Goal: Task Accomplishment & Management: Use online tool/utility

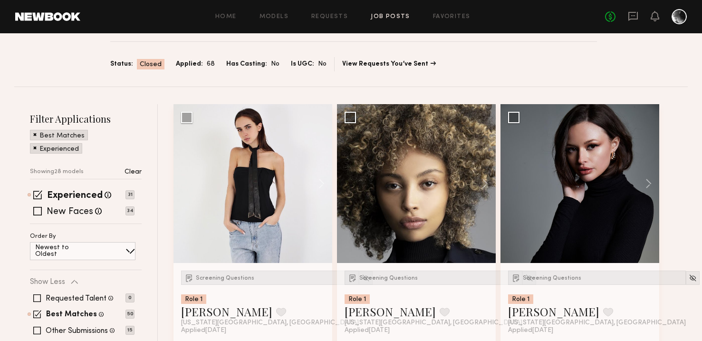
scroll to position [45, 0]
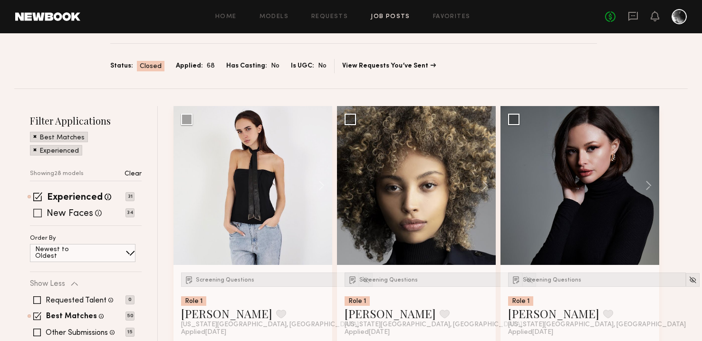
click at [40, 214] on span at bounding box center [37, 213] width 9 height 9
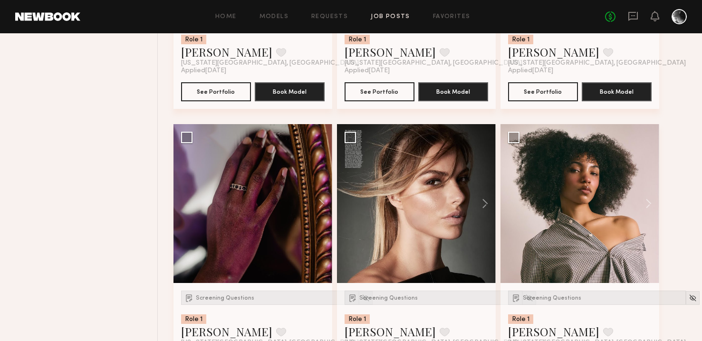
scroll to position [1150, 0]
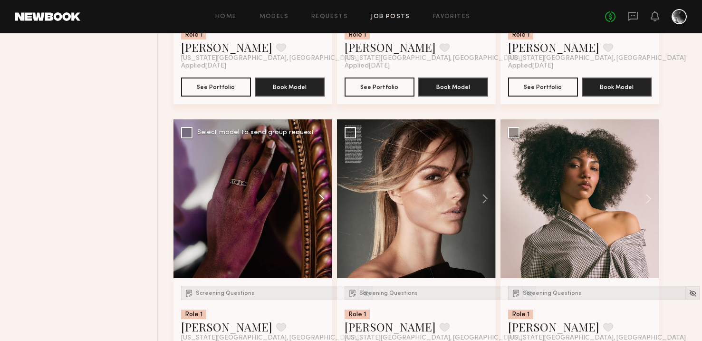
click at [319, 200] on button at bounding box center [317, 198] width 30 height 159
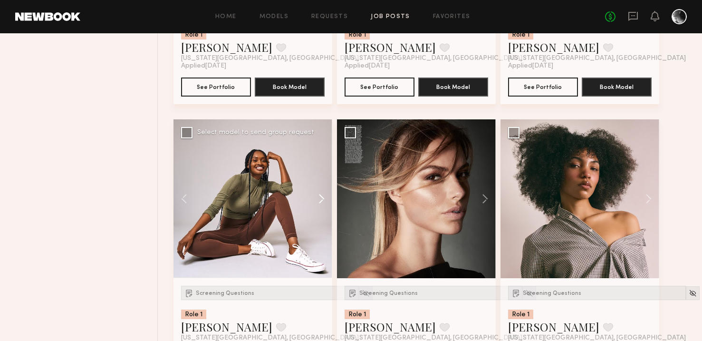
click at [319, 200] on button at bounding box center [317, 198] width 30 height 159
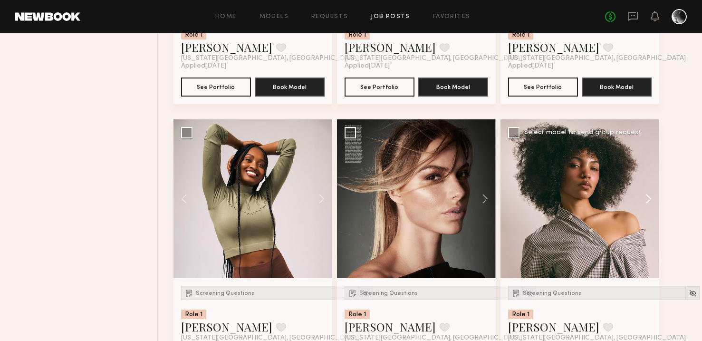
scroll to position [1152, 0]
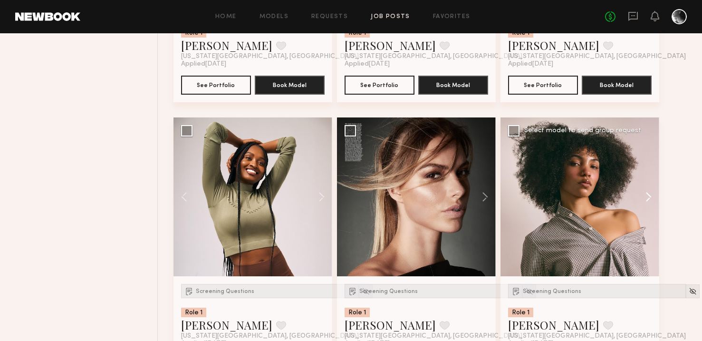
click at [648, 202] on button at bounding box center [644, 196] width 30 height 159
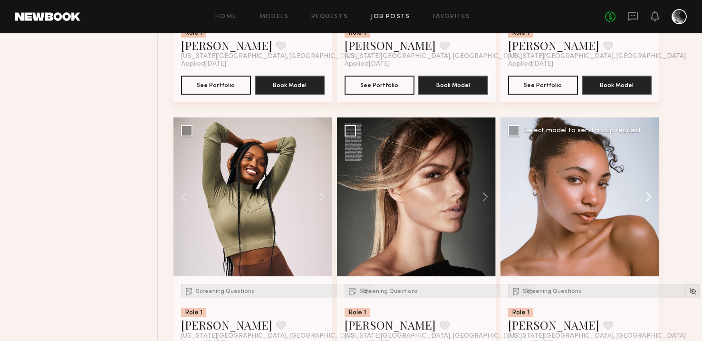
click at [648, 202] on button at bounding box center [644, 196] width 30 height 159
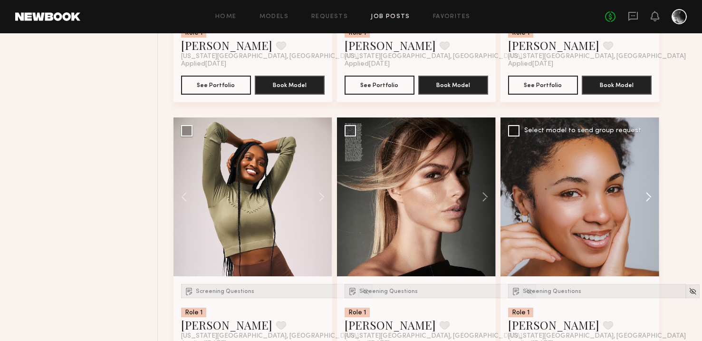
click at [648, 202] on button at bounding box center [644, 196] width 30 height 159
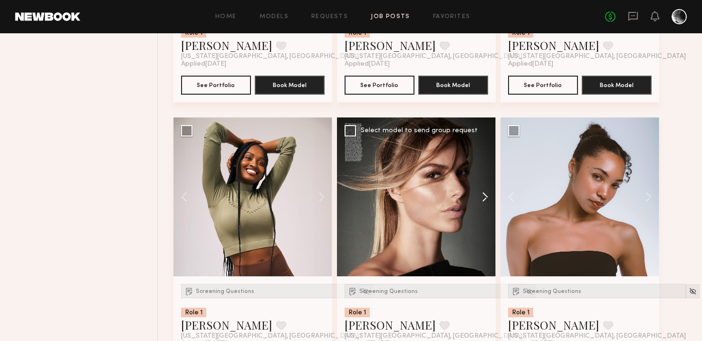
click at [481, 198] on button at bounding box center [480, 196] width 30 height 159
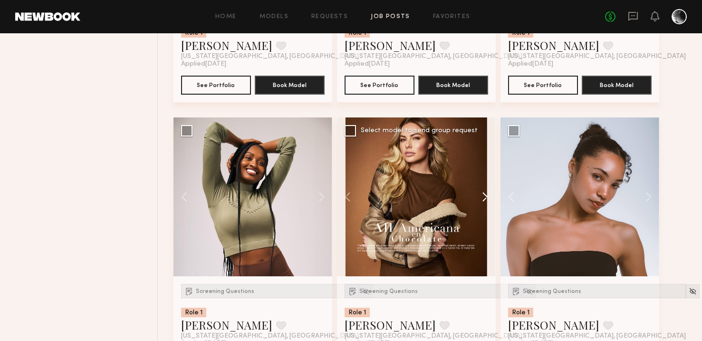
click at [481, 198] on button at bounding box center [480, 196] width 30 height 159
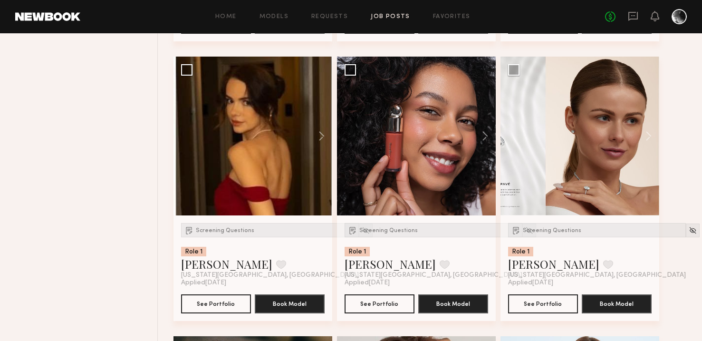
scroll to position [1782, 0]
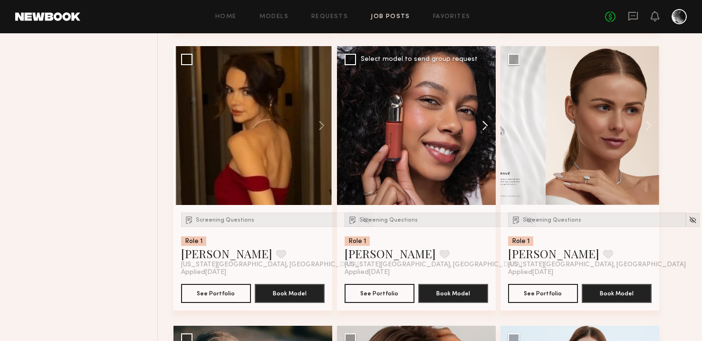
click at [487, 130] on button at bounding box center [480, 125] width 30 height 159
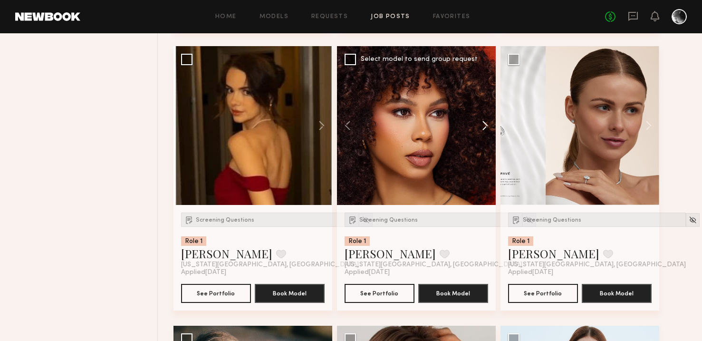
click at [487, 130] on button at bounding box center [480, 125] width 30 height 159
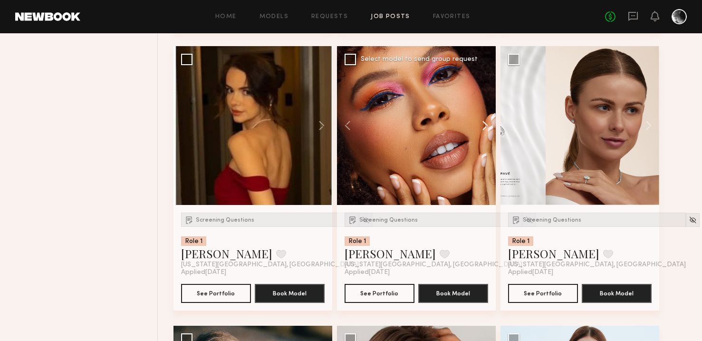
click at [487, 130] on button at bounding box center [480, 125] width 30 height 159
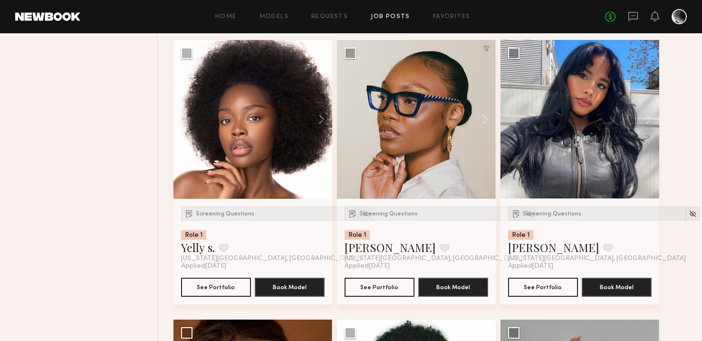
scroll to position [2349, 0]
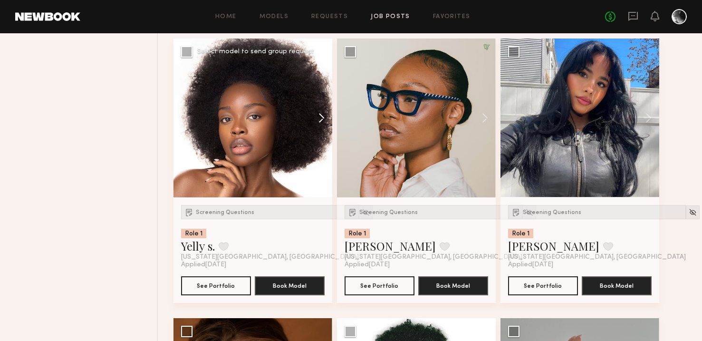
click at [324, 116] on button at bounding box center [317, 118] width 30 height 159
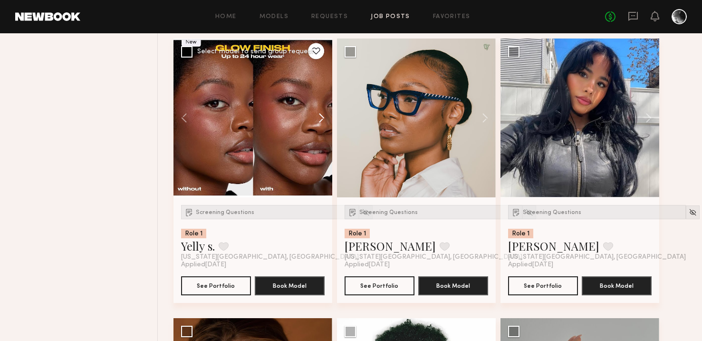
click at [324, 116] on button at bounding box center [317, 118] width 30 height 159
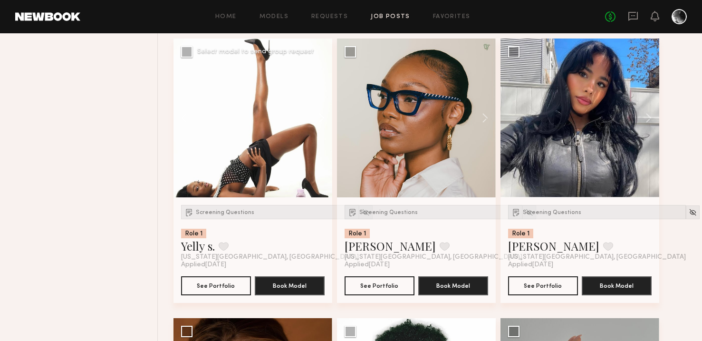
click at [324, 116] on button at bounding box center [317, 118] width 30 height 159
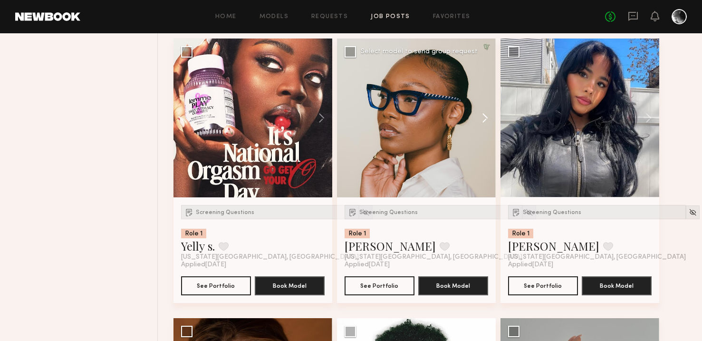
click at [483, 121] on button at bounding box center [480, 118] width 30 height 159
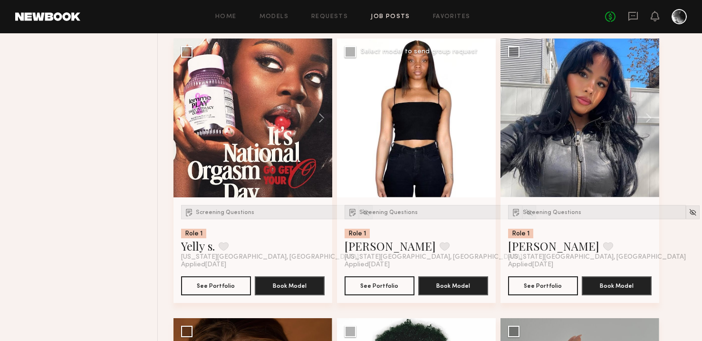
click at [483, 121] on button at bounding box center [480, 118] width 30 height 159
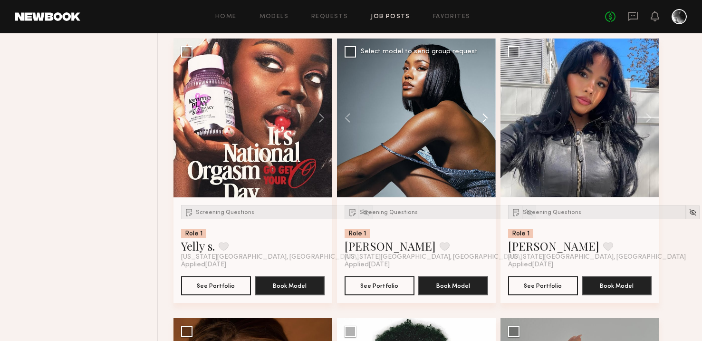
click at [483, 121] on button at bounding box center [480, 118] width 30 height 159
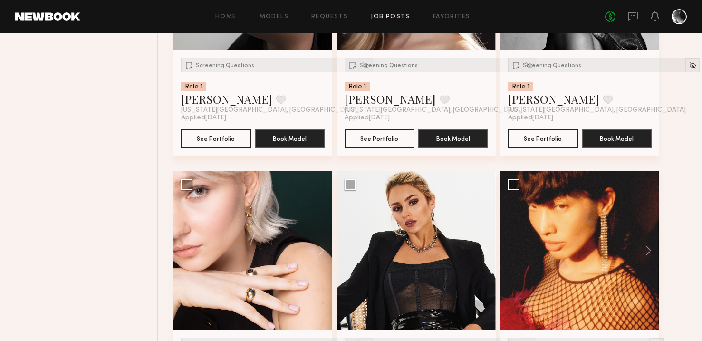
scroll to position [3467, 0]
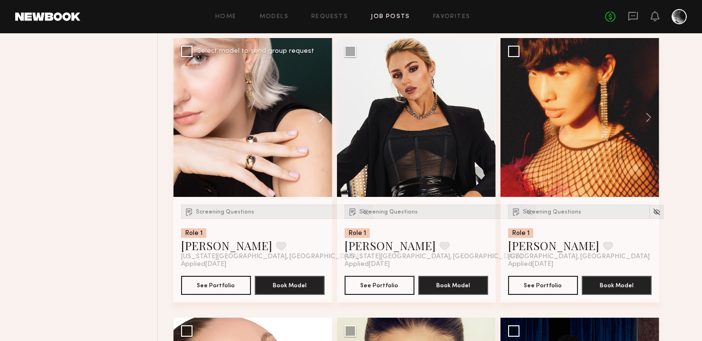
click at [325, 117] on button at bounding box center [317, 117] width 30 height 159
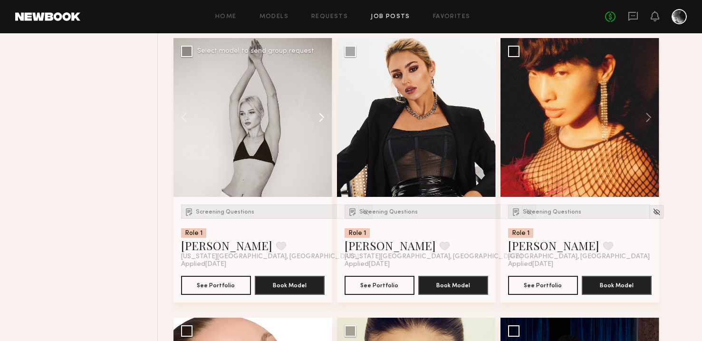
click at [325, 117] on button at bounding box center [317, 117] width 30 height 159
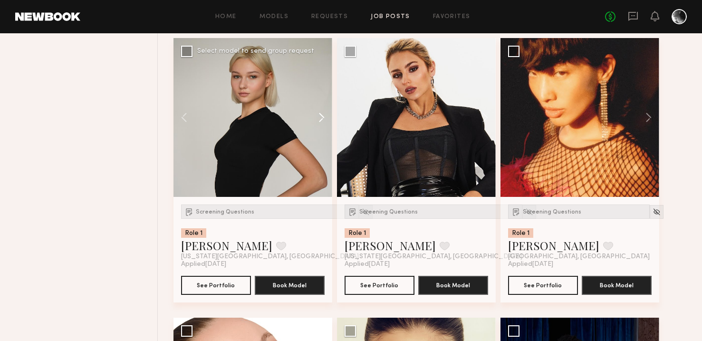
click at [325, 117] on button at bounding box center [317, 117] width 30 height 159
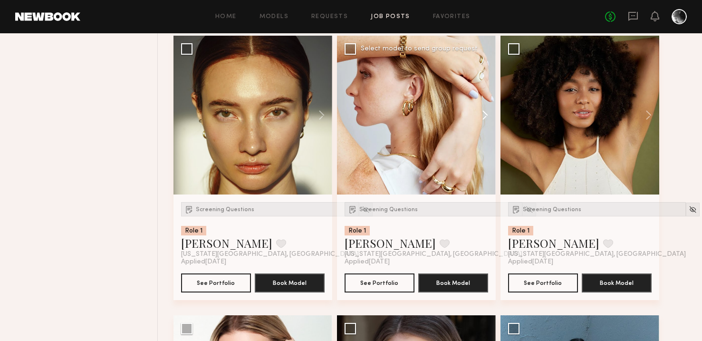
scroll to position [4026, 0]
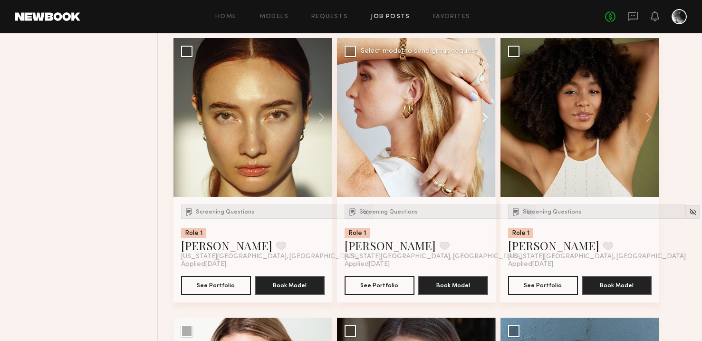
click at [482, 113] on button at bounding box center [480, 117] width 30 height 159
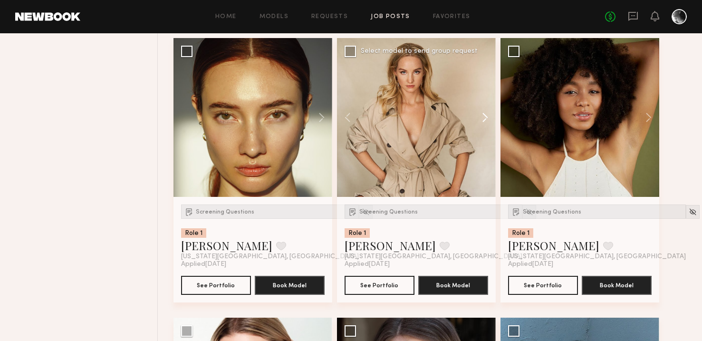
click at [482, 113] on button at bounding box center [480, 117] width 30 height 159
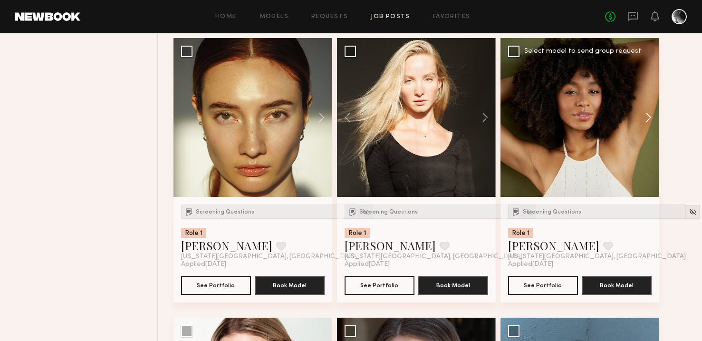
click at [646, 119] on button at bounding box center [644, 117] width 30 height 159
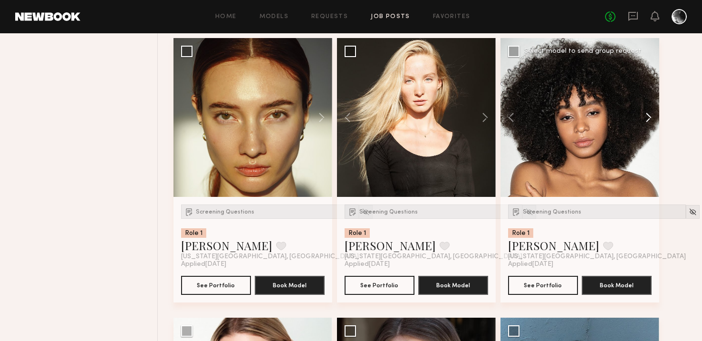
click at [646, 119] on button at bounding box center [644, 117] width 30 height 159
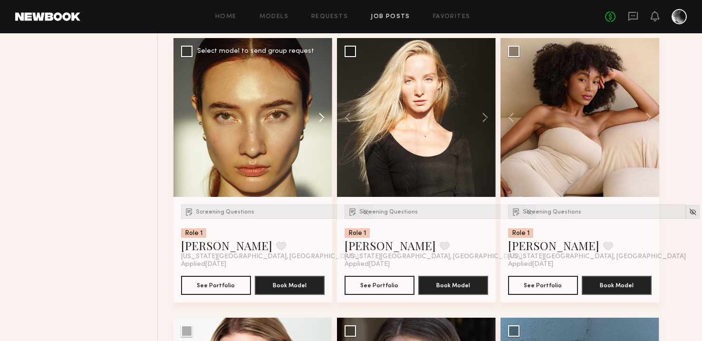
click at [320, 119] on button at bounding box center [317, 117] width 30 height 159
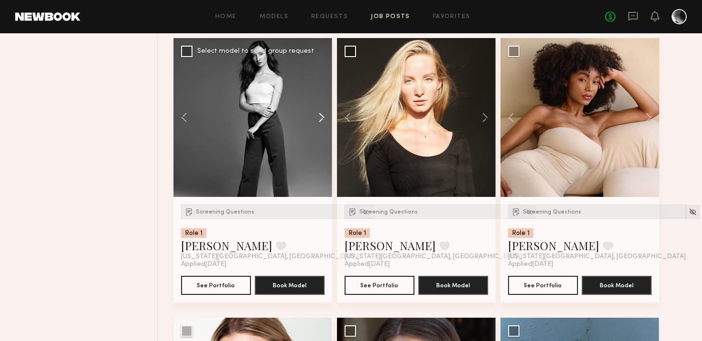
click at [320, 119] on button at bounding box center [317, 117] width 30 height 159
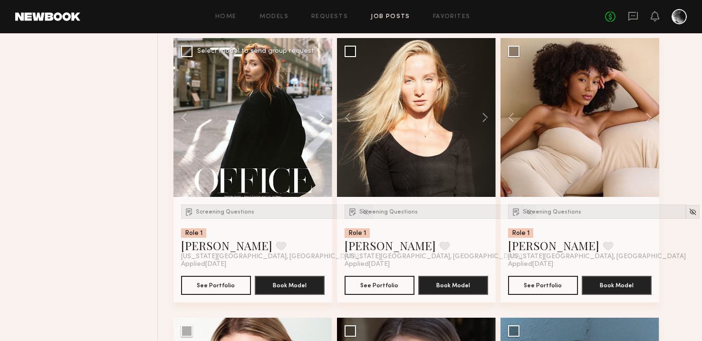
click at [321, 118] on button at bounding box center [317, 117] width 30 height 159
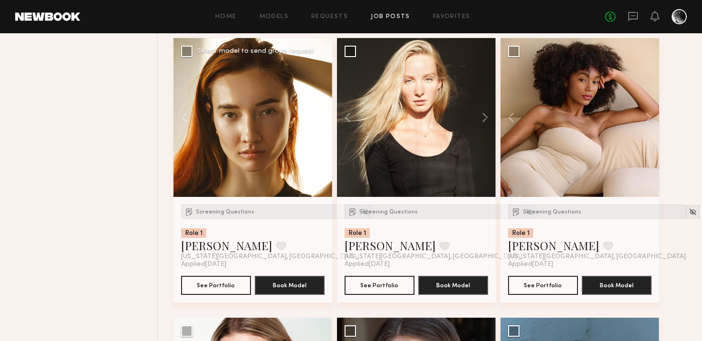
click at [321, 118] on button at bounding box center [317, 117] width 30 height 159
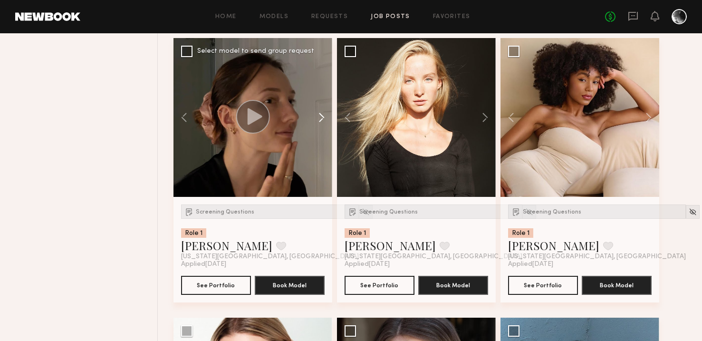
click at [321, 118] on button at bounding box center [317, 117] width 30 height 159
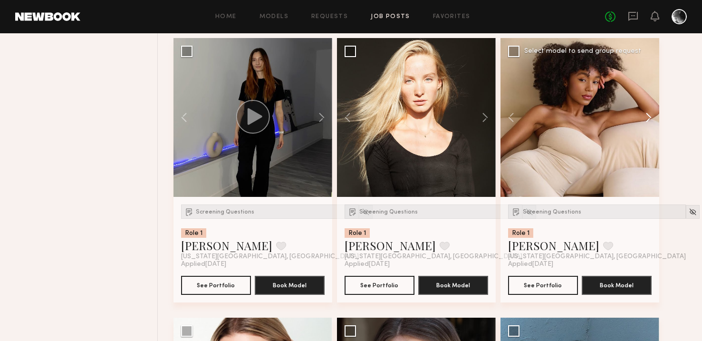
click at [643, 116] on button at bounding box center [644, 117] width 30 height 159
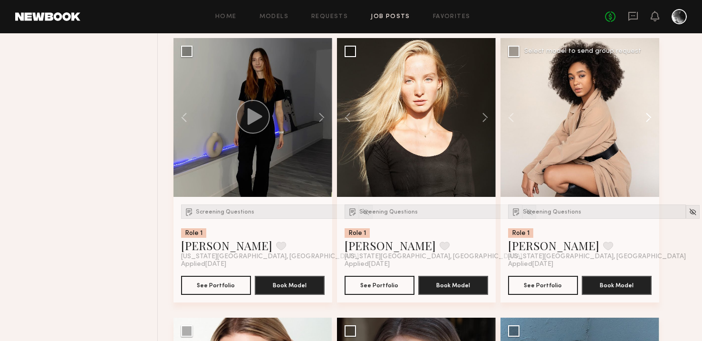
click at [643, 116] on button at bounding box center [644, 117] width 30 height 159
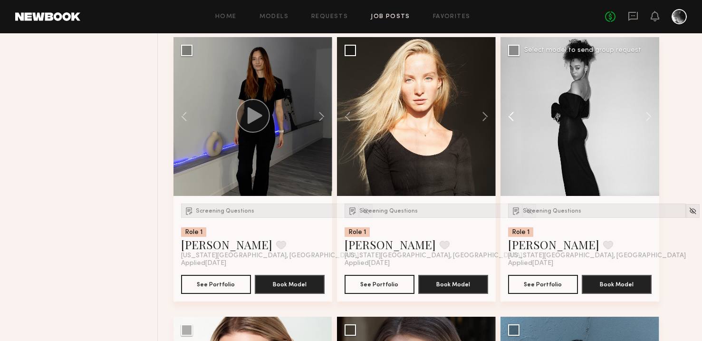
scroll to position [4028, 0]
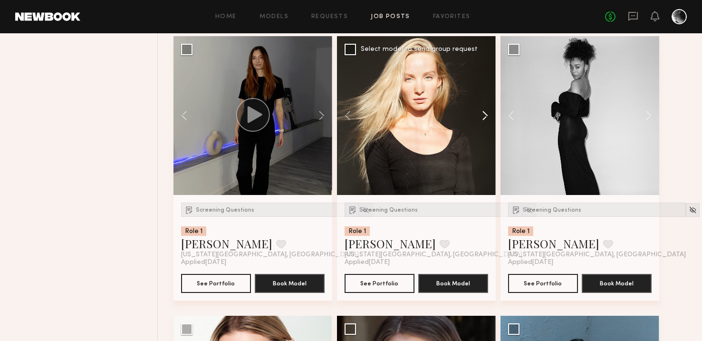
click at [485, 115] on button at bounding box center [480, 115] width 30 height 159
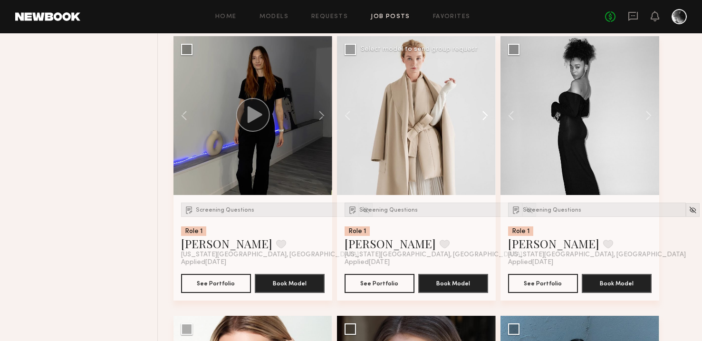
click at [485, 115] on button at bounding box center [480, 115] width 30 height 159
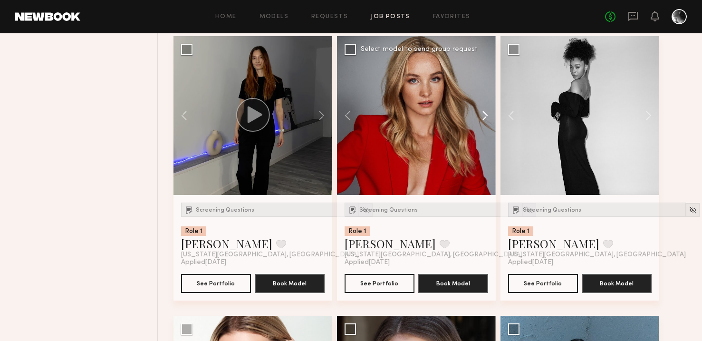
click at [485, 115] on button at bounding box center [480, 115] width 30 height 159
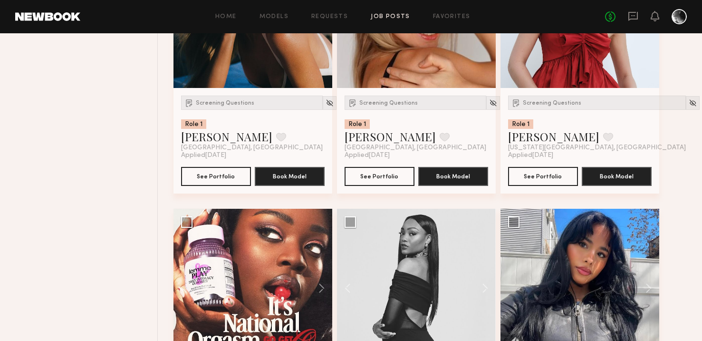
scroll to position [1992, 0]
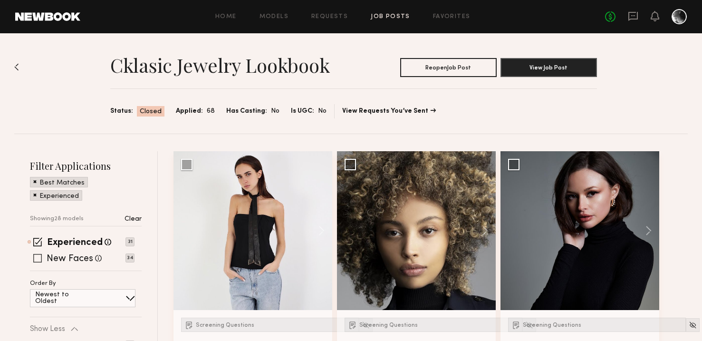
click at [33, 258] on span at bounding box center [37, 258] width 9 height 9
click at [39, 242] on span at bounding box center [37, 241] width 9 height 9
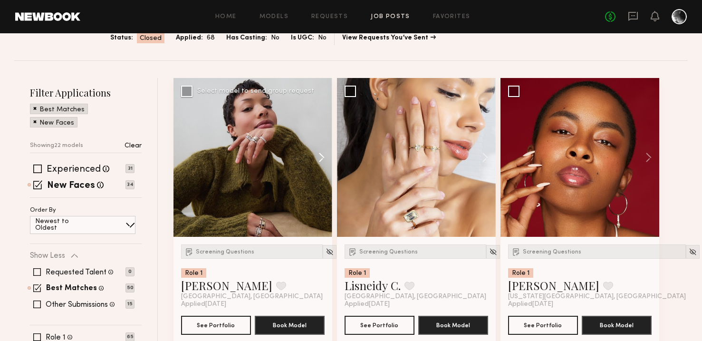
scroll to position [66, 0]
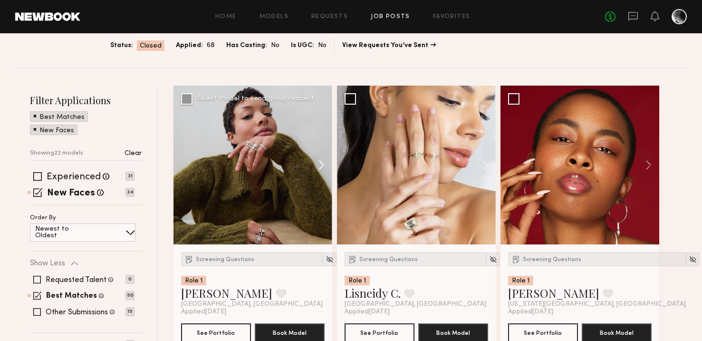
click at [325, 164] on button at bounding box center [317, 165] width 30 height 159
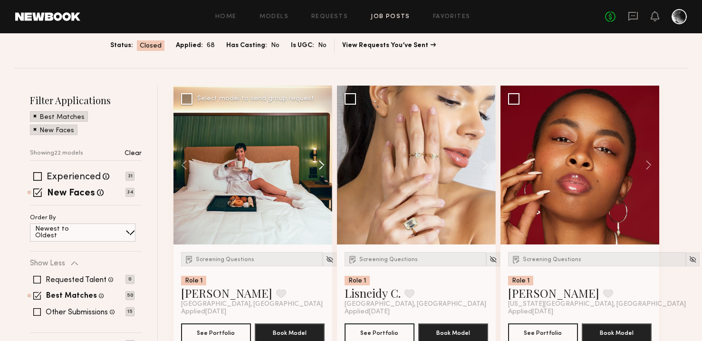
click at [325, 164] on button at bounding box center [317, 165] width 30 height 159
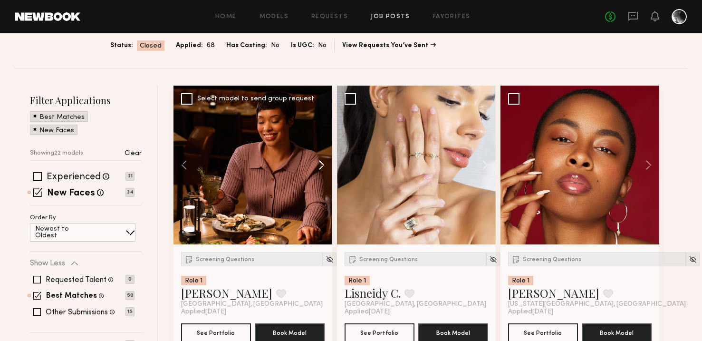
click at [325, 164] on button at bounding box center [317, 165] width 30 height 159
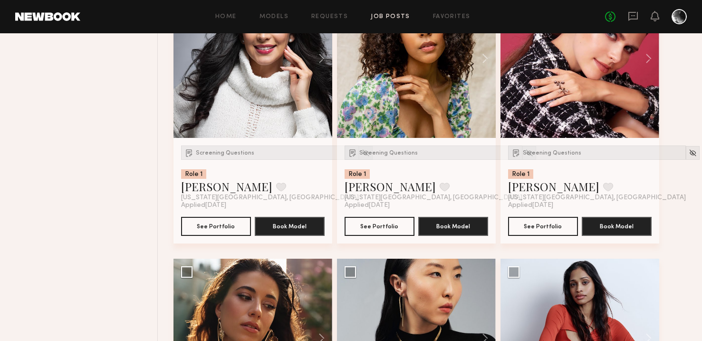
scroll to position [724, 0]
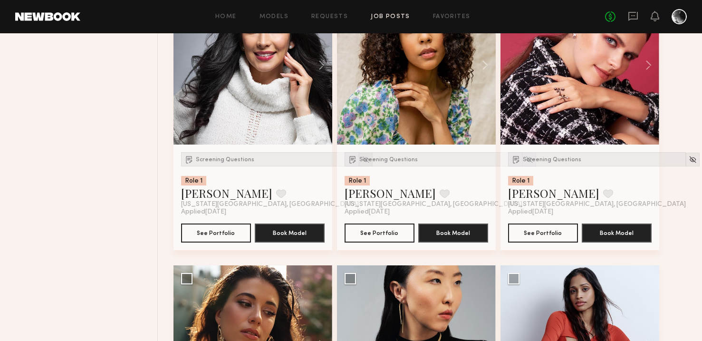
click at [362, 162] on img at bounding box center [366, 159] width 8 height 8
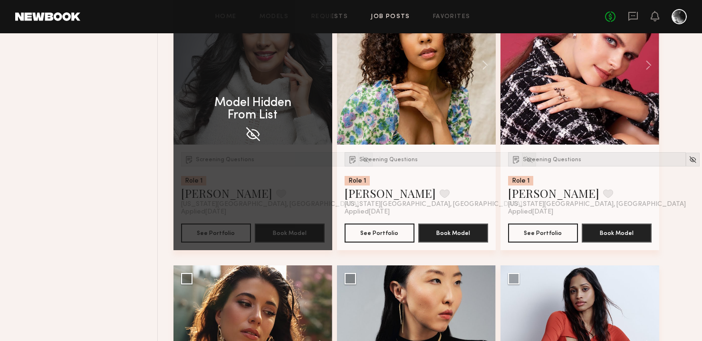
click at [525, 161] on img at bounding box center [529, 159] width 8 height 8
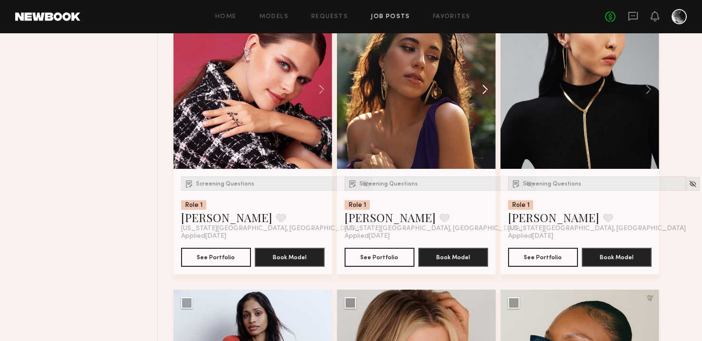
scroll to position [686, 0]
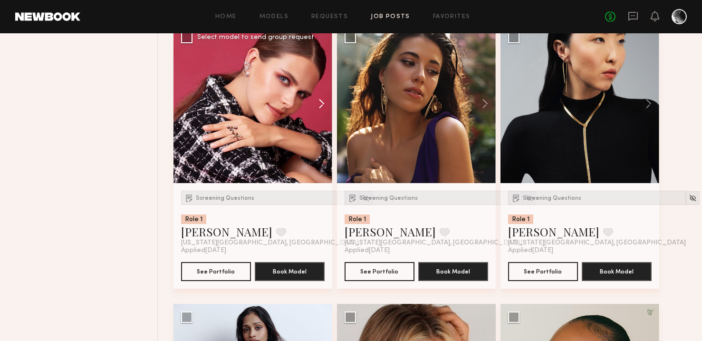
click at [322, 101] on button at bounding box center [317, 103] width 30 height 159
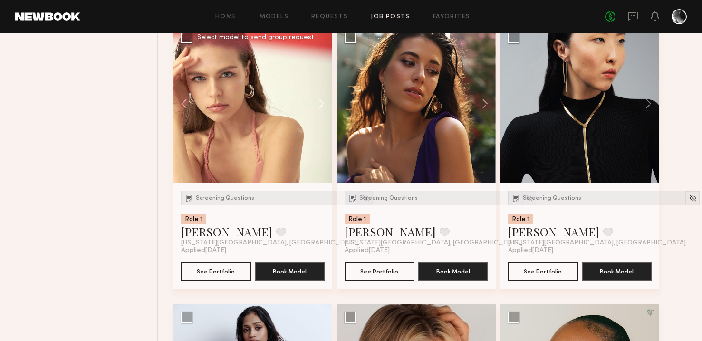
click at [322, 101] on button at bounding box center [317, 103] width 30 height 159
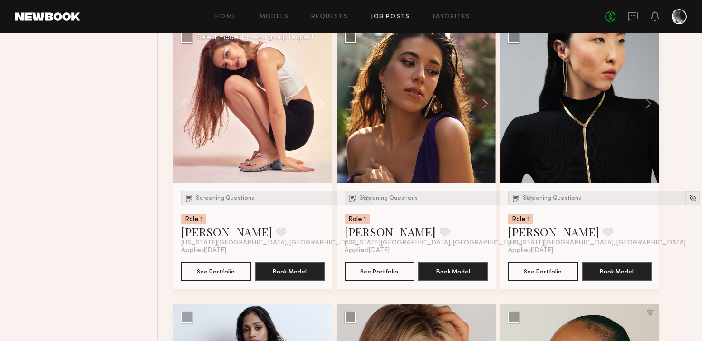
click at [322, 101] on button at bounding box center [317, 103] width 30 height 159
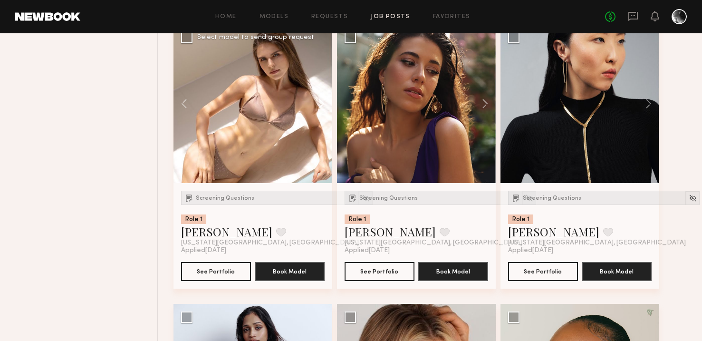
click at [322, 101] on button at bounding box center [317, 103] width 30 height 159
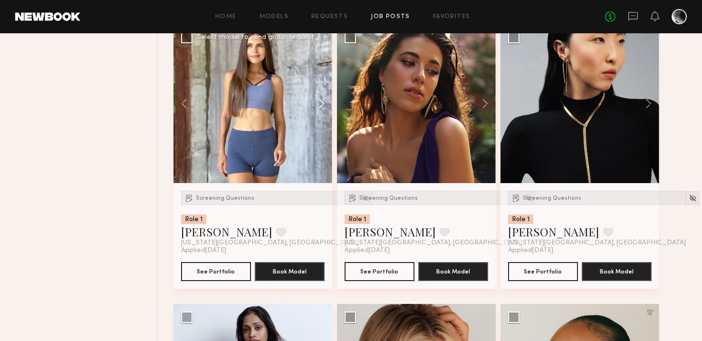
click at [322, 101] on button at bounding box center [317, 103] width 30 height 159
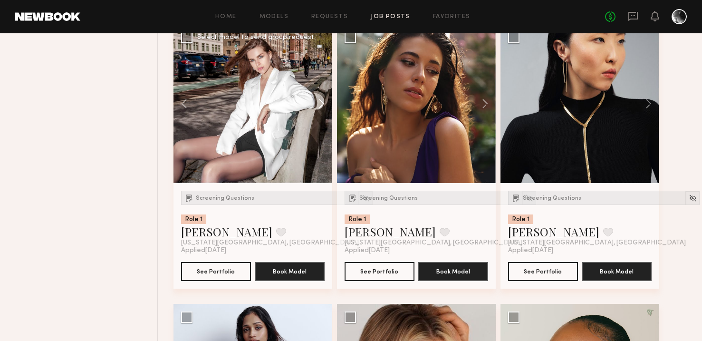
click at [322, 101] on button at bounding box center [317, 103] width 30 height 159
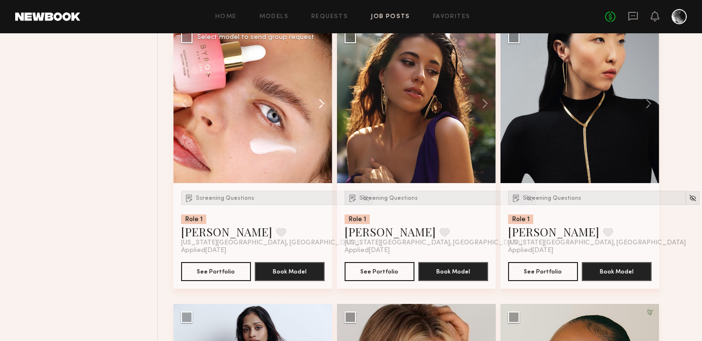
click at [322, 101] on button at bounding box center [317, 103] width 30 height 159
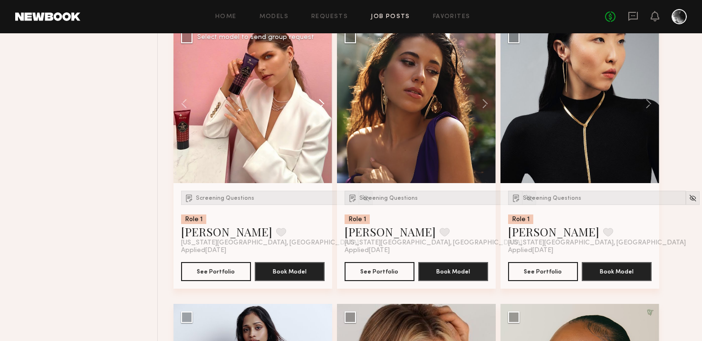
click at [322, 101] on button at bounding box center [317, 103] width 30 height 159
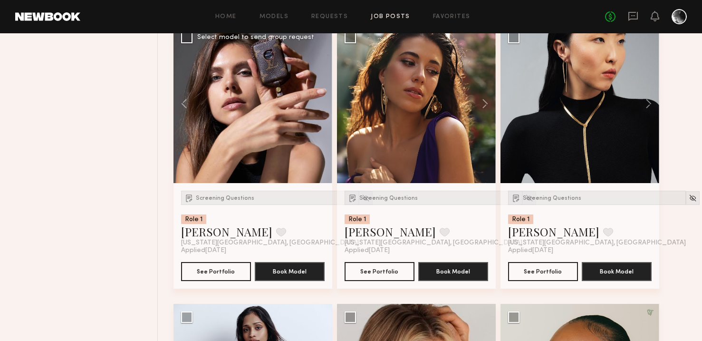
click at [322, 101] on div at bounding box center [253, 103] width 159 height 159
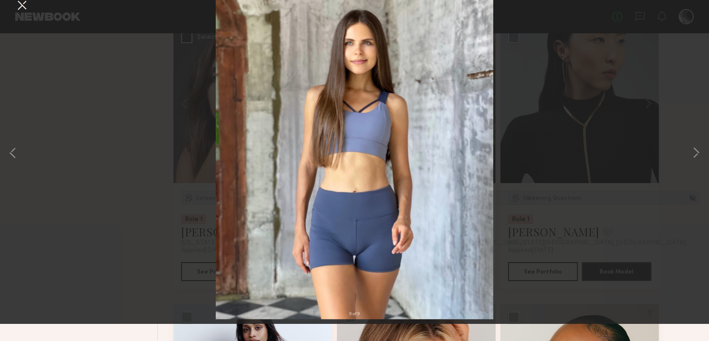
click at [18, 21] on button at bounding box center [21, 22] width 15 height 17
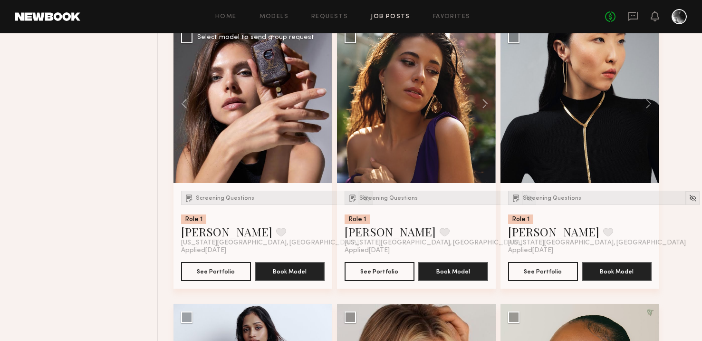
click at [362, 194] on img at bounding box center [366, 198] width 8 height 8
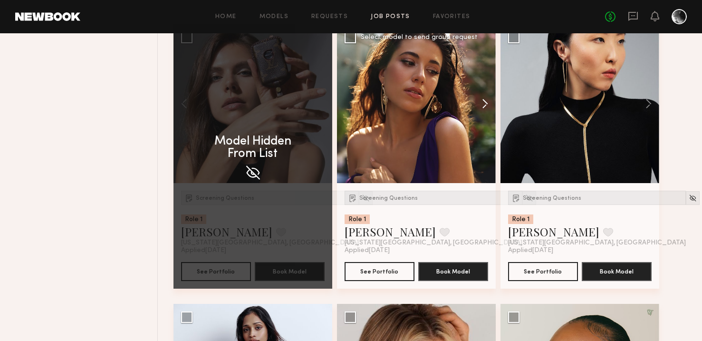
click at [483, 108] on button at bounding box center [480, 103] width 30 height 159
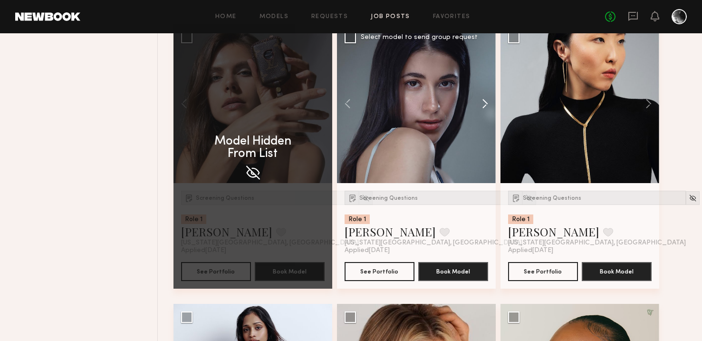
click at [483, 108] on button at bounding box center [480, 103] width 30 height 159
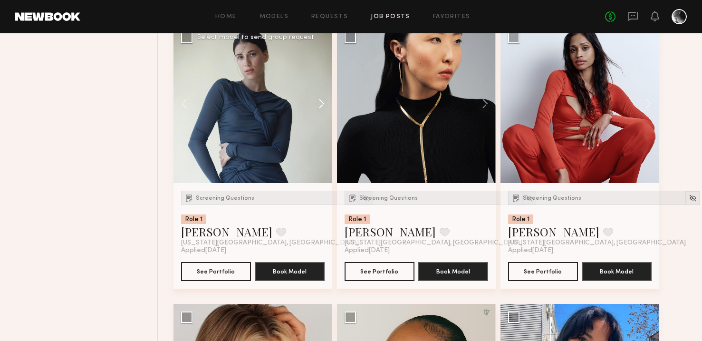
click at [330, 101] on button at bounding box center [317, 103] width 30 height 159
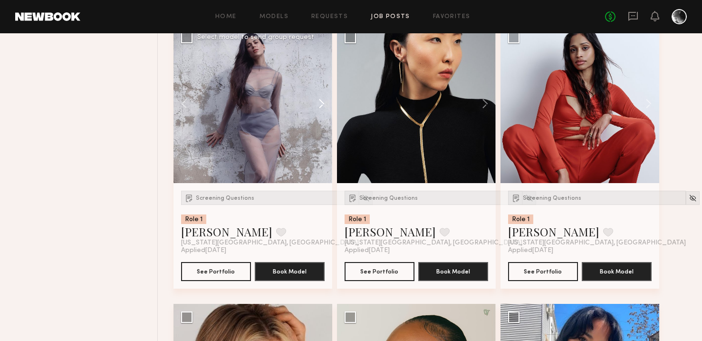
click at [328, 102] on button at bounding box center [317, 103] width 30 height 159
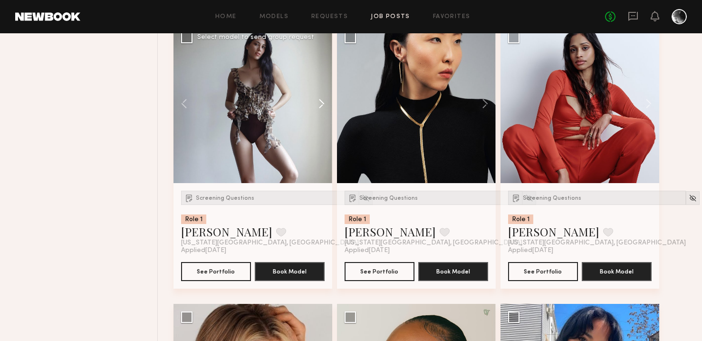
click at [328, 102] on button at bounding box center [317, 103] width 30 height 159
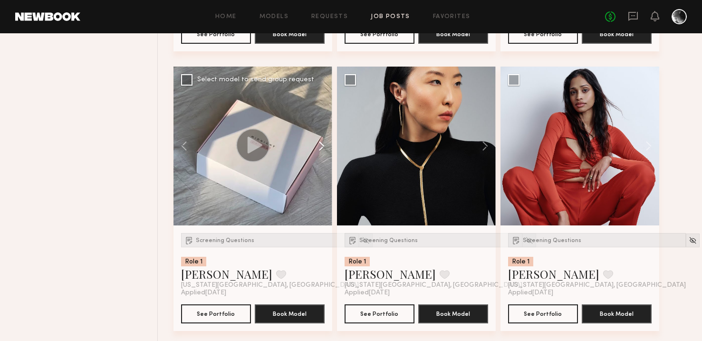
scroll to position [643, 0]
click at [322, 146] on button at bounding box center [317, 146] width 30 height 159
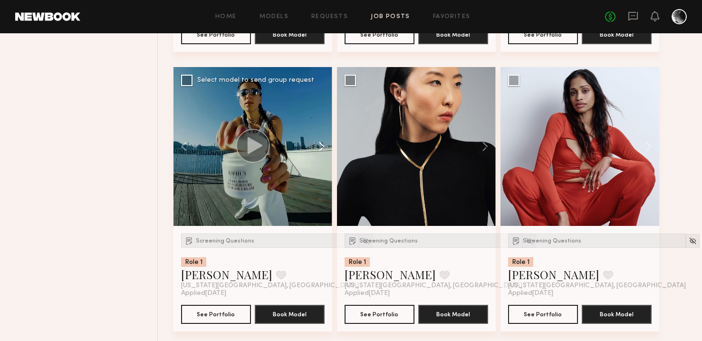
click at [322, 146] on button at bounding box center [317, 146] width 30 height 159
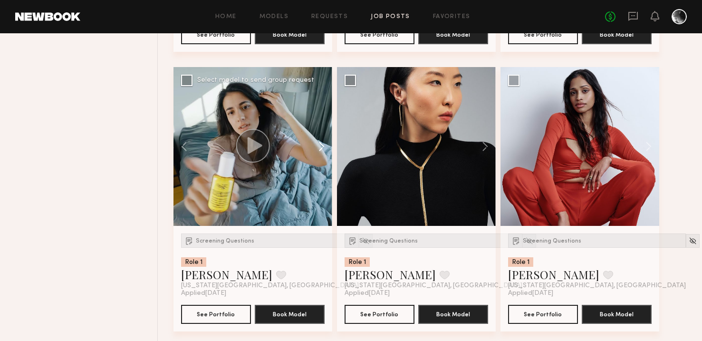
click at [322, 146] on button at bounding box center [317, 146] width 30 height 159
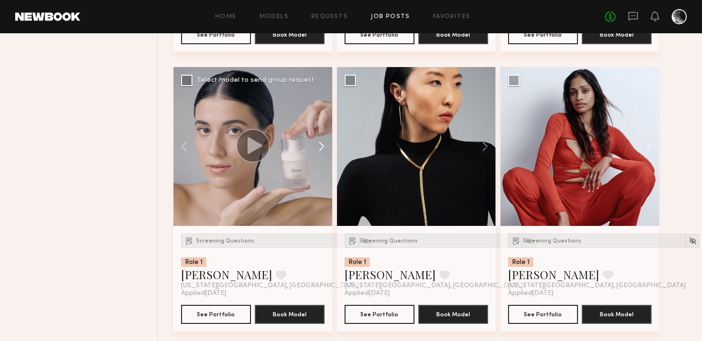
click at [322, 146] on button at bounding box center [317, 146] width 30 height 159
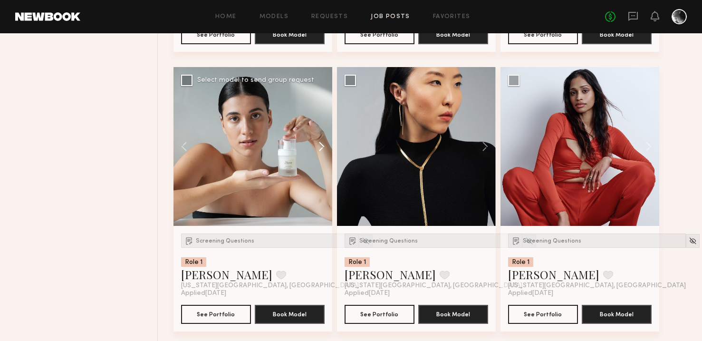
click at [322, 146] on button at bounding box center [317, 146] width 30 height 159
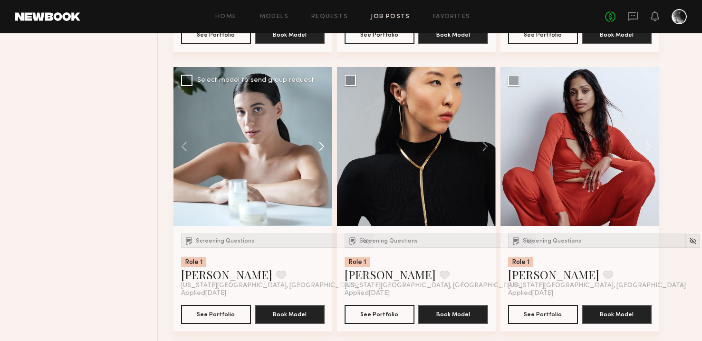
click at [322, 146] on button at bounding box center [317, 146] width 30 height 159
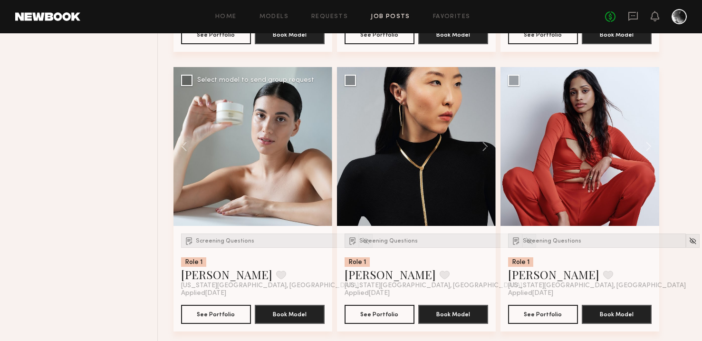
click at [322, 146] on div at bounding box center [253, 146] width 159 height 159
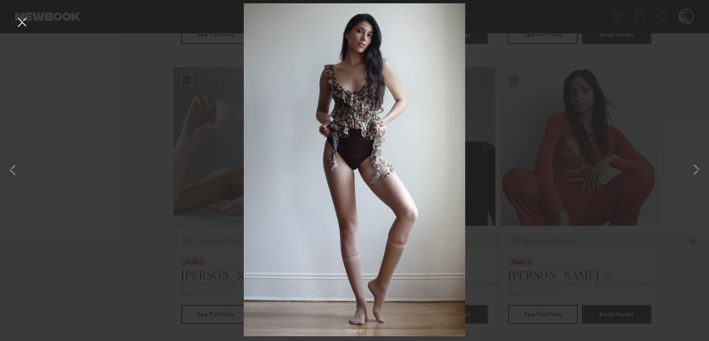
click at [659, 139] on div "12 of 12" at bounding box center [354, 170] width 709 height 341
drag, startPoint x: 24, startPoint y: 24, endPoint x: 35, endPoint y: 35, distance: 14.8
click at [24, 24] on button at bounding box center [21, 22] width 15 height 17
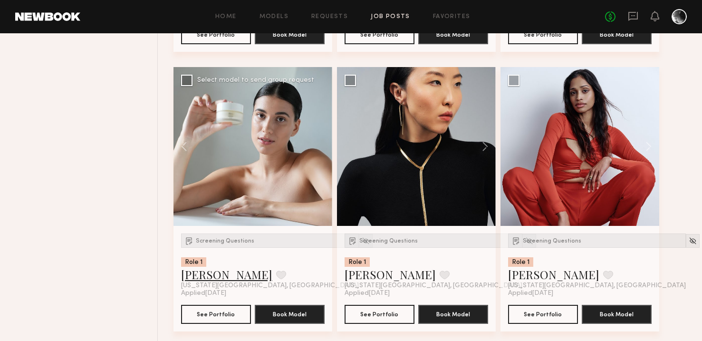
click at [223, 276] on link "[PERSON_NAME]" at bounding box center [226, 274] width 91 height 15
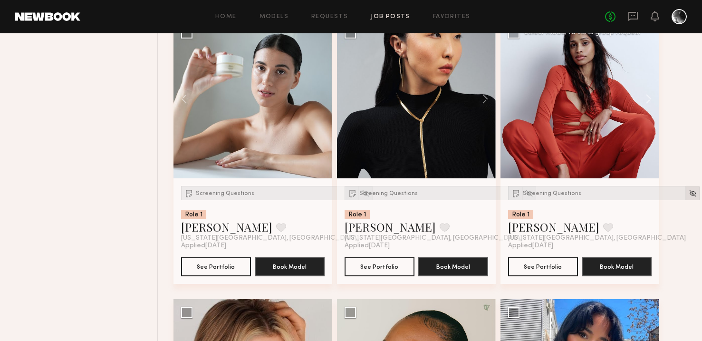
scroll to position [643, 0]
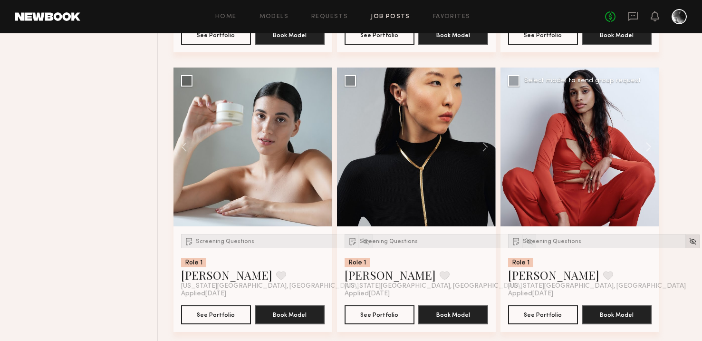
click at [689, 241] on img at bounding box center [693, 241] width 8 height 8
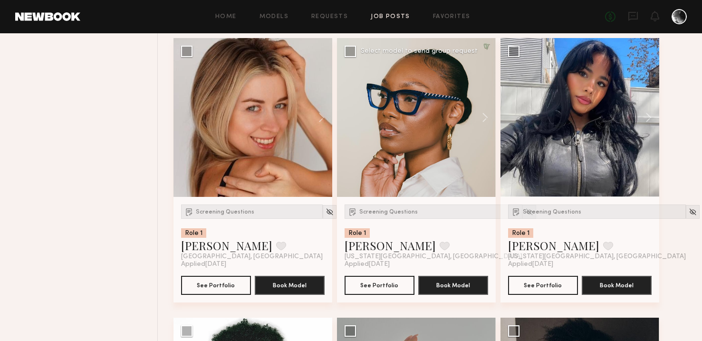
scroll to position [946, 0]
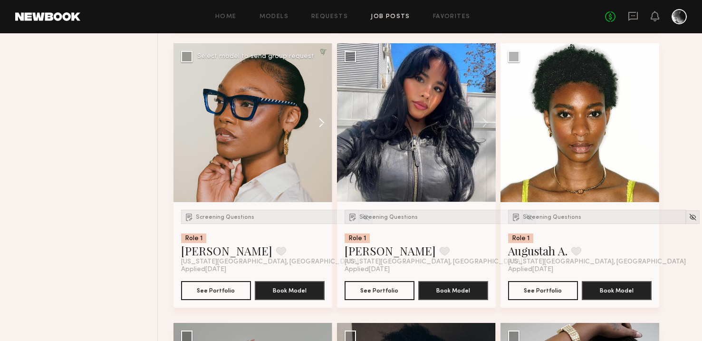
click at [323, 125] on button at bounding box center [317, 122] width 30 height 159
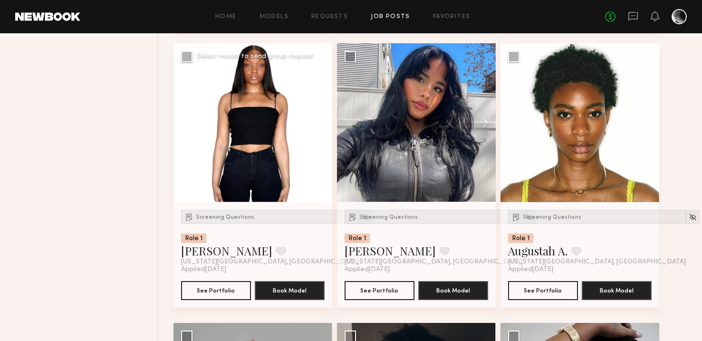
click at [323, 125] on button at bounding box center [317, 122] width 30 height 159
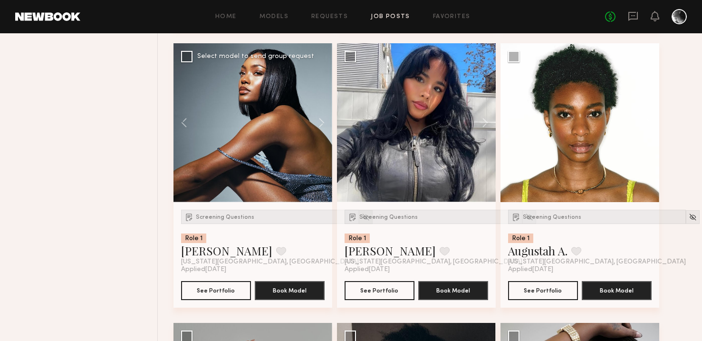
click at [362, 220] on img at bounding box center [366, 217] width 8 height 8
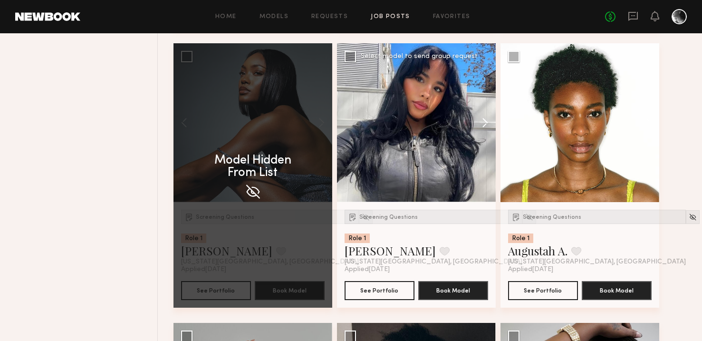
click at [486, 128] on button at bounding box center [480, 122] width 30 height 159
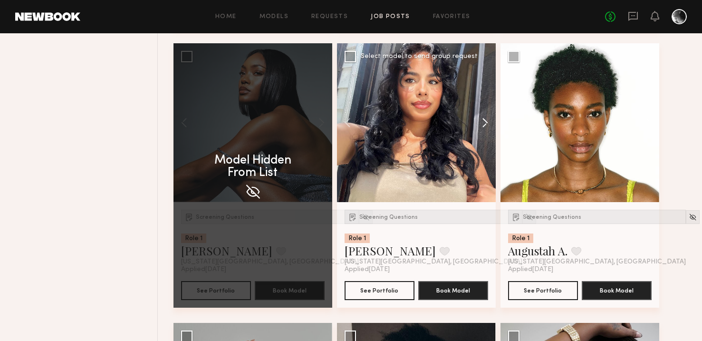
click at [486, 128] on button at bounding box center [480, 122] width 30 height 159
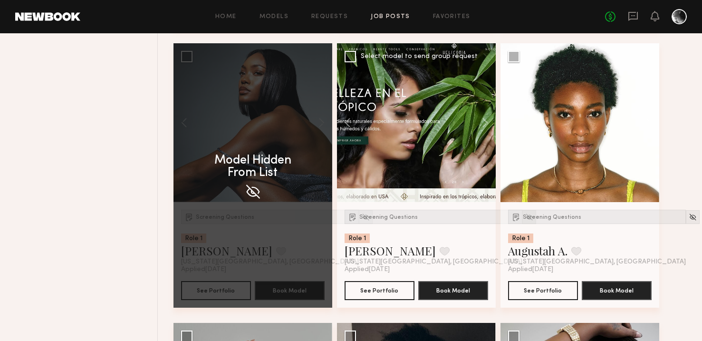
click at [689, 217] on img at bounding box center [693, 217] width 8 height 8
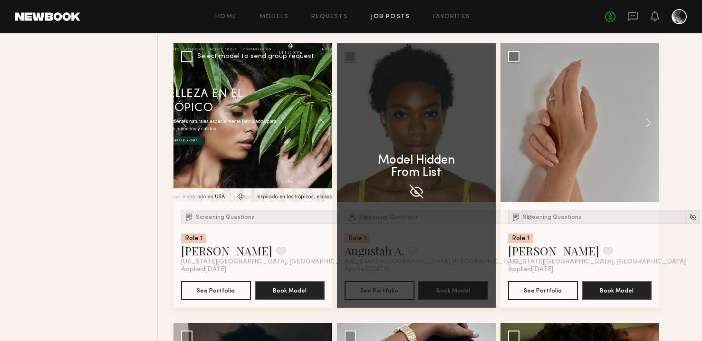
click at [362, 220] on img at bounding box center [366, 217] width 8 height 8
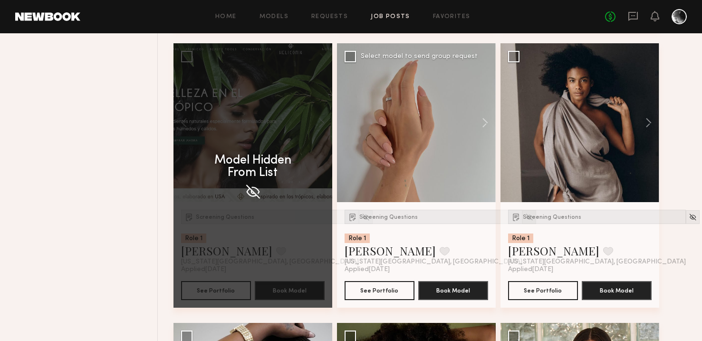
click at [525, 217] on img at bounding box center [529, 217] width 8 height 8
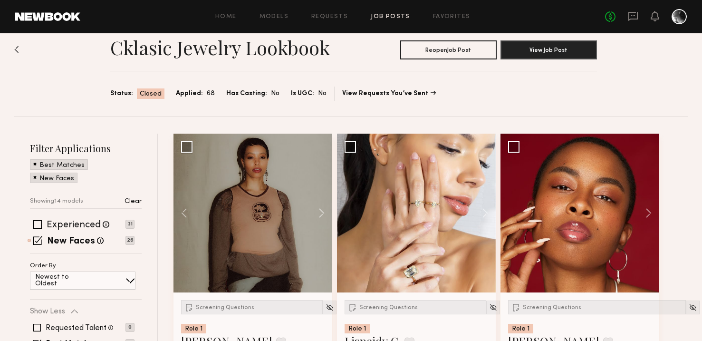
scroll to position [18, 0]
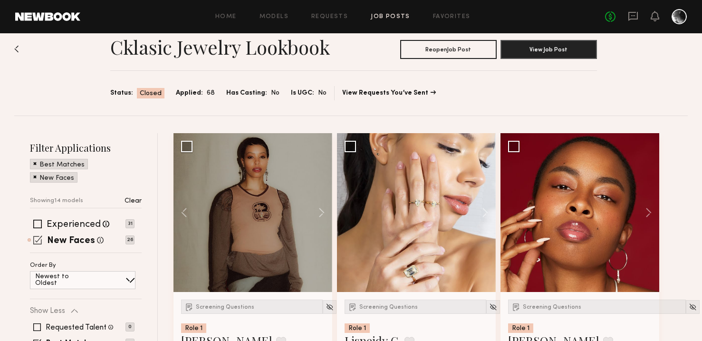
click at [36, 235] on span at bounding box center [37, 239] width 9 height 9
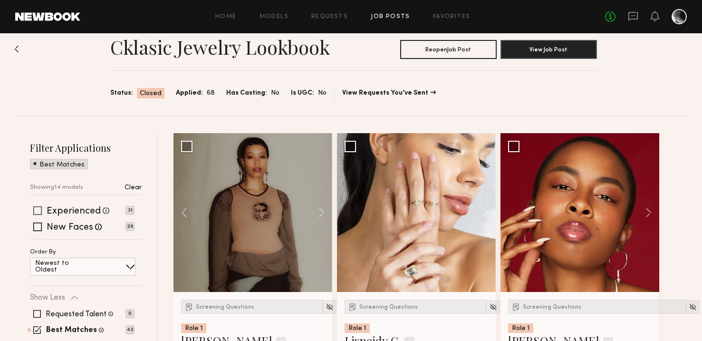
click at [36, 210] on span at bounding box center [37, 210] width 9 height 9
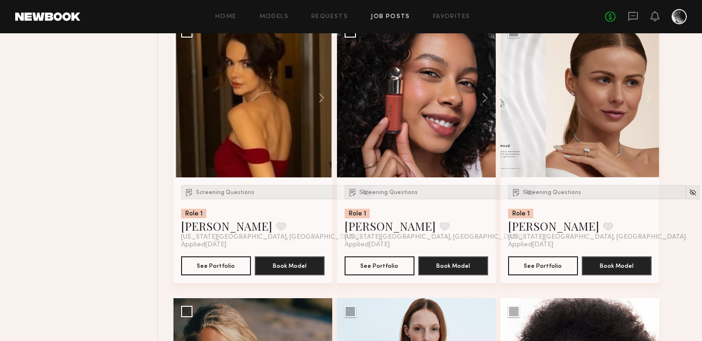
scroll to position [575, 0]
